Goal: Entertainment & Leisure: Consume media (video, audio)

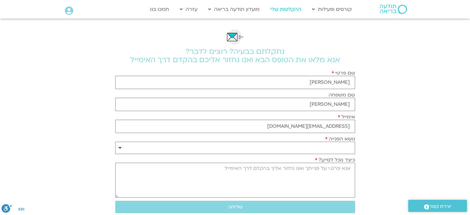
click at [288, 7] on link "ההקלטות שלי" at bounding box center [285, 9] width 37 height 12
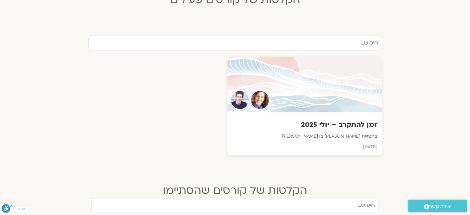
scroll to position [185, 0]
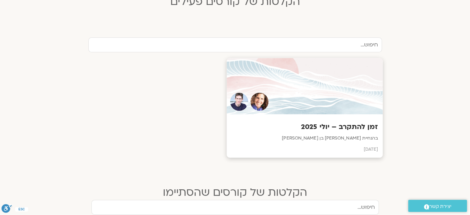
click at [348, 127] on h3 "זמן להתקרב – יולי 2025" at bounding box center [304, 127] width 147 height 10
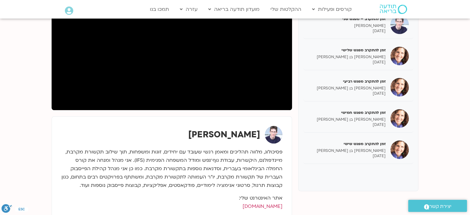
scroll to position [123, 0]
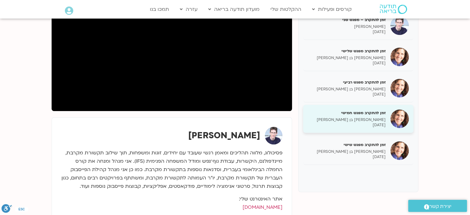
click at [371, 123] on p "05/08/2025" at bounding box center [347, 124] width 78 height 5
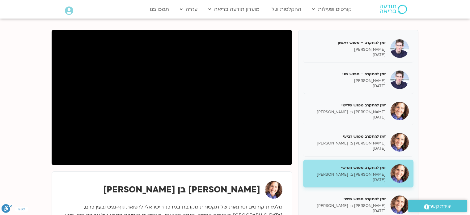
scroll to position [69, 0]
click at [364, 52] on link "קורסים" at bounding box center [343, 51] width 68 height 14
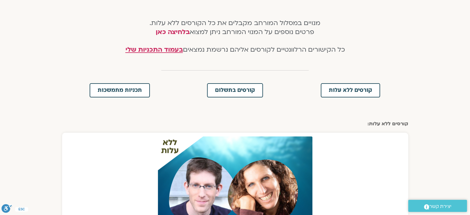
scroll to position [125, 0]
click at [229, 90] on span "קורסים בתשלום" at bounding box center [235, 90] width 40 height 6
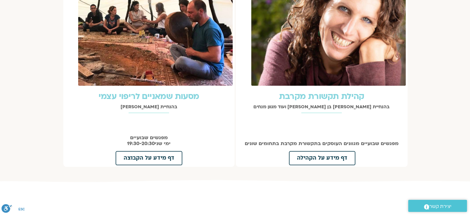
scroll to position [706, 0]
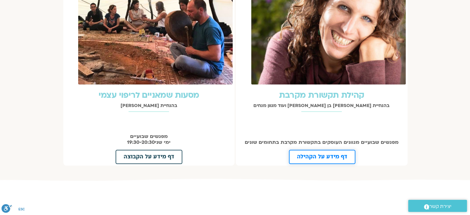
click at [312, 154] on span "דף מידע על הקהילה" at bounding box center [322, 157] width 50 height 6
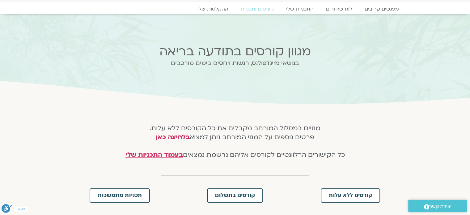
scroll to position [0, 0]
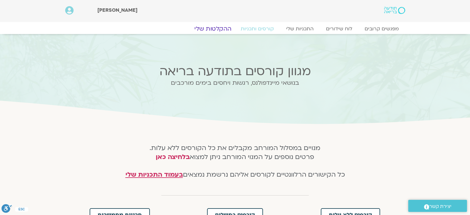
click at [212, 31] on link "ההקלטות שלי" at bounding box center [213, 28] width 52 height 7
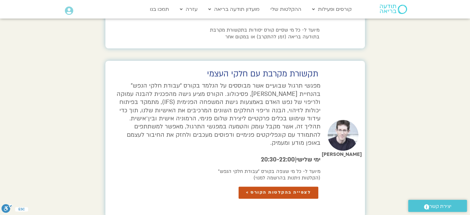
scroll to position [884, 0]
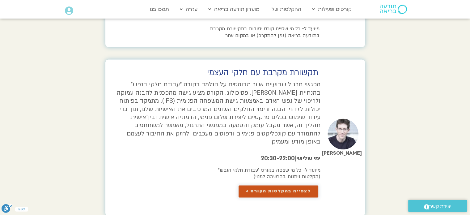
click at [269, 189] on span "לצפייה בהקלטות הקורס >" at bounding box center [278, 191] width 65 height 5
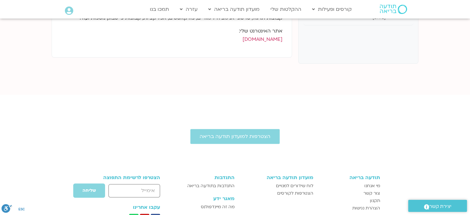
scroll to position [219, 0]
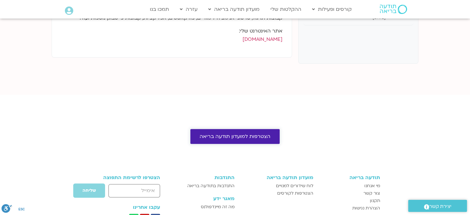
click at [225, 137] on span "הצטרפות למועדון תודעה בריאה" at bounding box center [235, 136] width 71 height 6
click at [228, 136] on span "הצטרפות למועדון תודעה בריאה" at bounding box center [235, 136] width 71 height 6
click at [223, 137] on span "הצטרפות למועדון תודעה בריאה" at bounding box center [235, 136] width 71 height 6
click at [234, 134] on span "הצטרפות למועדון תודעה בריאה" at bounding box center [235, 136] width 71 height 6
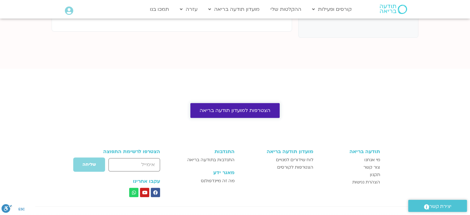
scroll to position [245, 0]
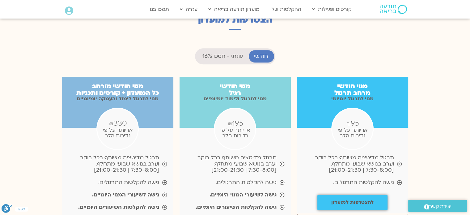
scroll to position [598, 0]
click at [289, 7] on link "ההקלטות שלי" at bounding box center [285, 9] width 37 height 12
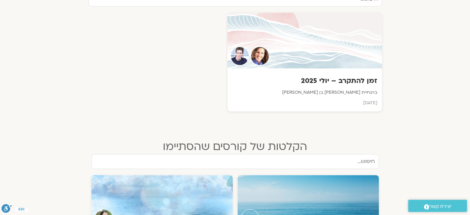
scroll to position [232, 0]
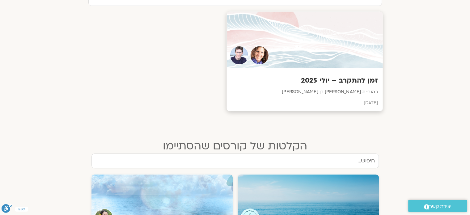
click at [343, 77] on h3 "זמן להתקרב – יולי 2025" at bounding box center [304, 81] width 147 height 10
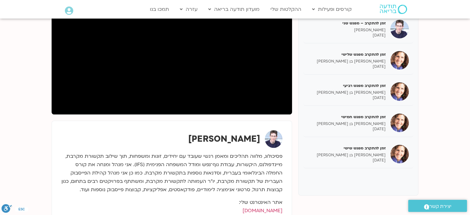
scroll to position [120, 0]
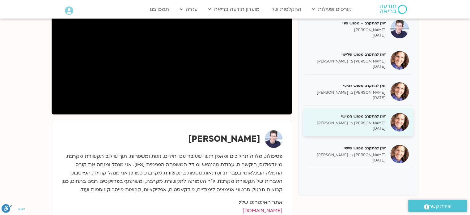
click at [368, 126] on p "05/08/2025" at bounding box center [347, 128] width 78 height 5
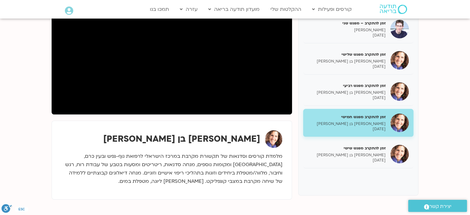
click at [199, 127] on div "שאנייה כהן בן חיים" at bounding box center [171, 160] width 227 height 66
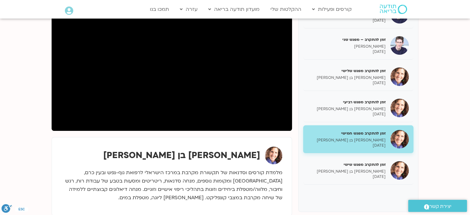
scroll to position [103, 0]
